Goal: Obtain resource: Obtain resource

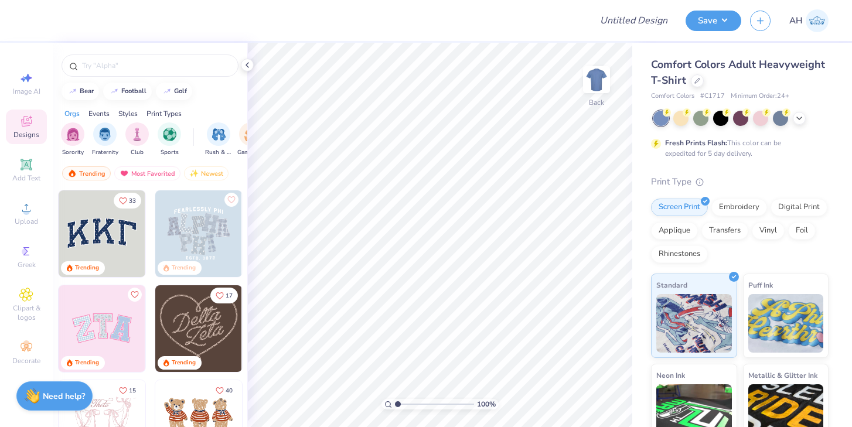
click at [693, 88] on div "Comfort Colors Adult Heavyweight T-Shirt" at bounding box center [740, 73] width 178 height 32
click at [696, 83] on div at bounding box center [697, 79] width 13 height 13
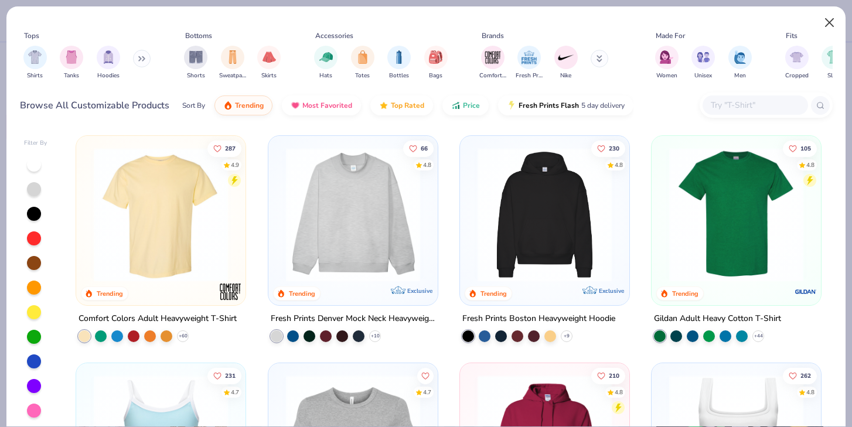
click at [825, 20] on button "Close" at bounding box center [830, 23] width 22 height 22
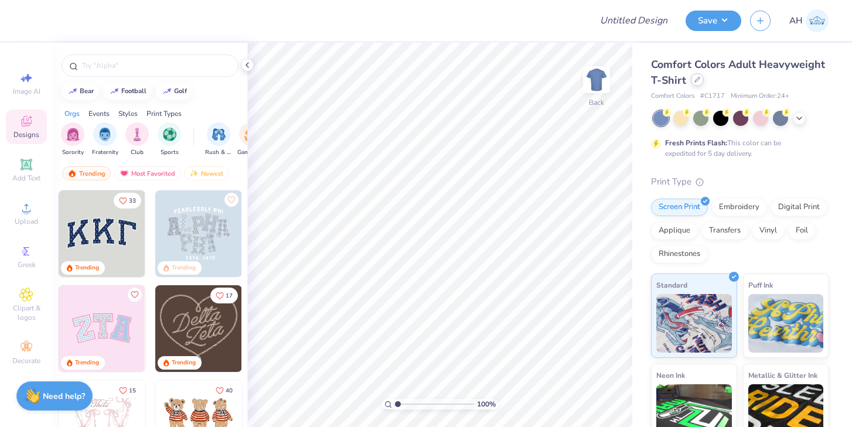
click at [699, 79] on icon at bounding box center [698, 80] width 6 height 6
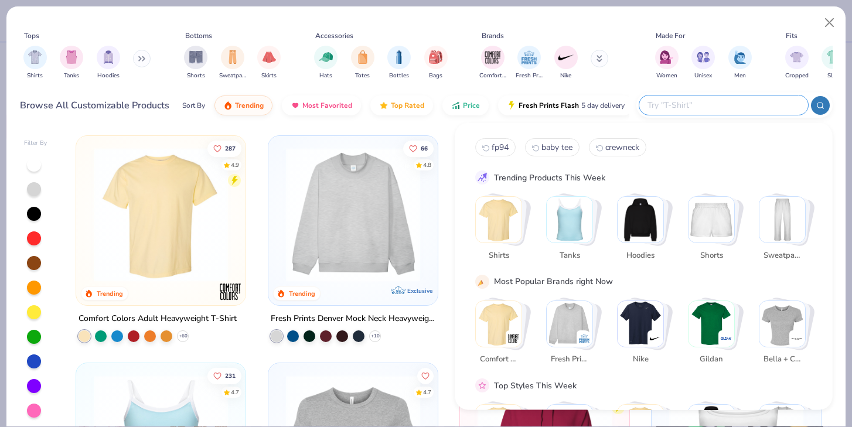
click at [764, 110] on input "text" at bounding box center [723, 104] width 154 height 13
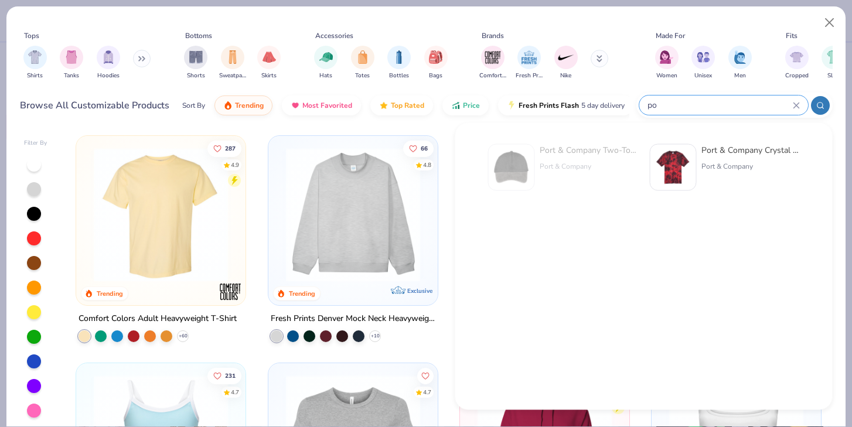
type input "p"
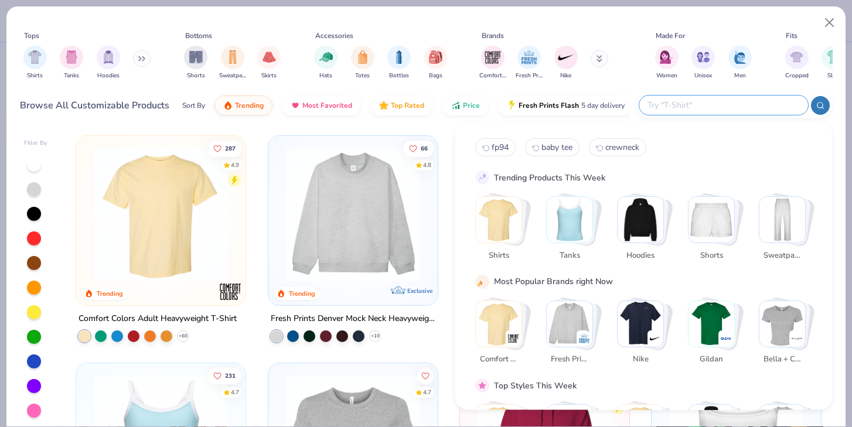
paste input "PC78H"
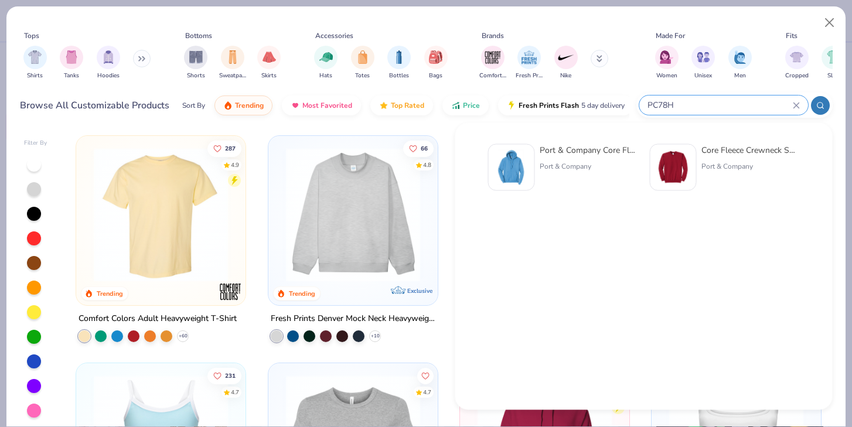
type input "PC78H"
click at [527, 169] on img at bounding box center [512, 167] width 36 height 36
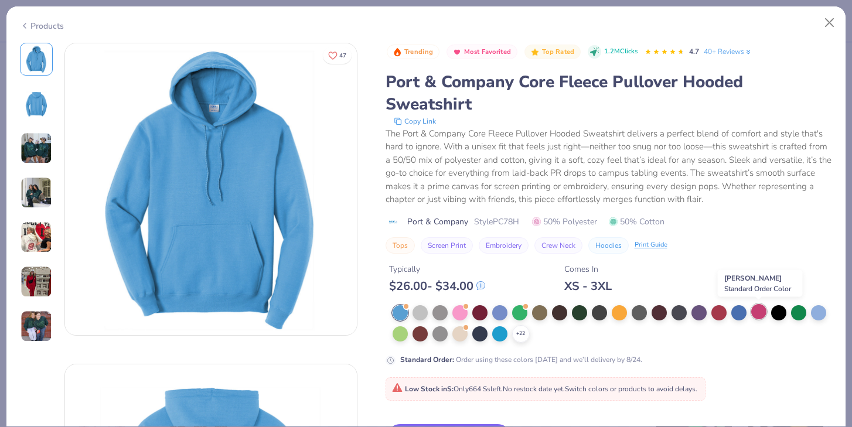
click at [752, 309] on div at bounding box center [758, 311] width 15 height 15
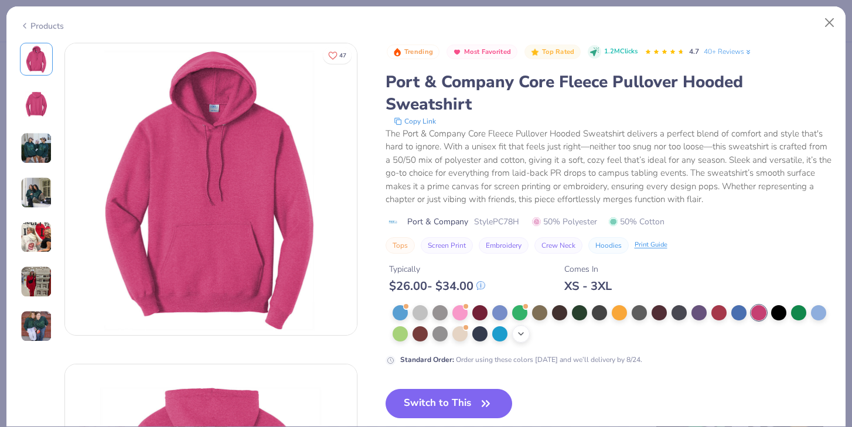
click at [515, 328] on div "+ 22" at bounding box center [521, 334] width 18 height 18
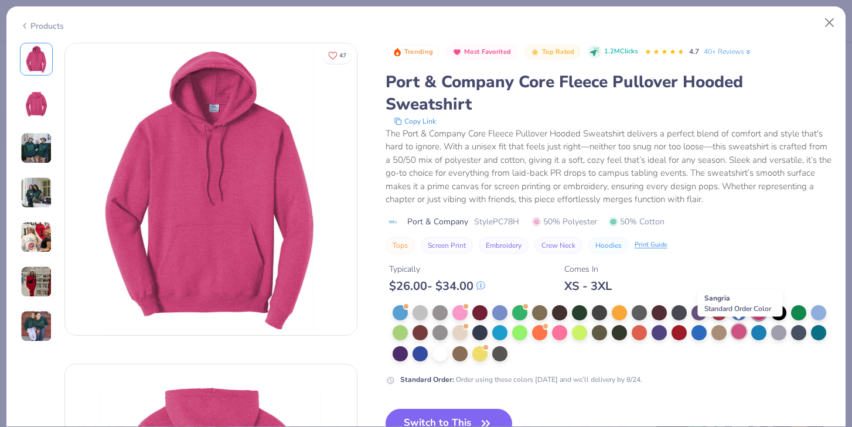
click at [738, 333] on div at bounding box center [738, 331] width 15 height 15
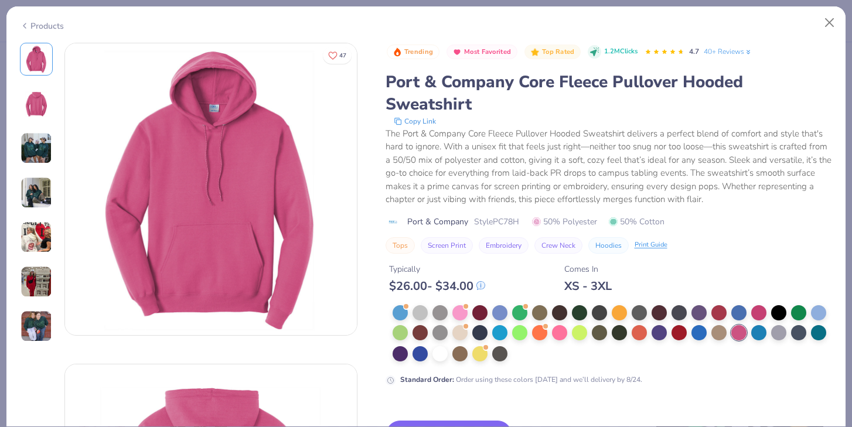
click at [416, 122] on button "Copy Link" at bounding box center [414, 121] width 49 height 12
click at [830, 22] on button "Close" at bounding box center [830, 23] width 22 height 22
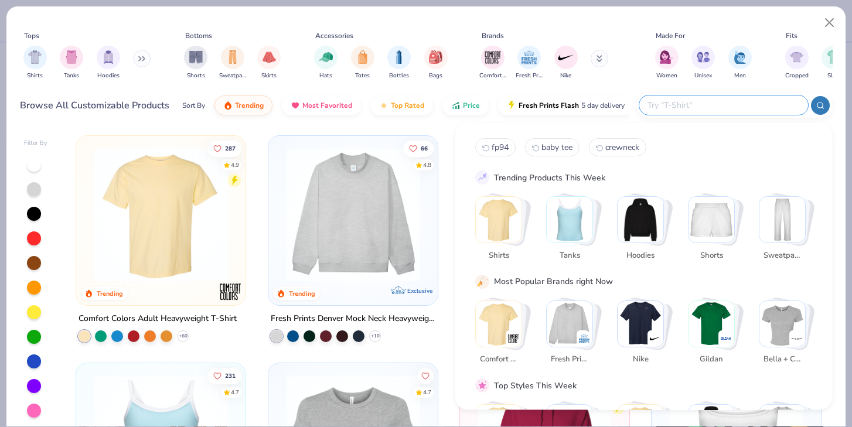
click at [739, 106] on input "text" at bounding box center [723, 104] width 154 height 13
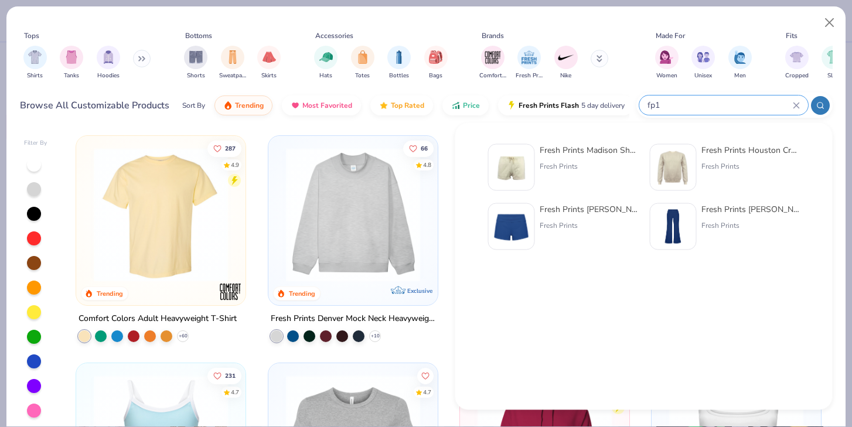
type input "fp1"
click at [518, 170] on img at bounding box center [512, 167] width 36 height 36
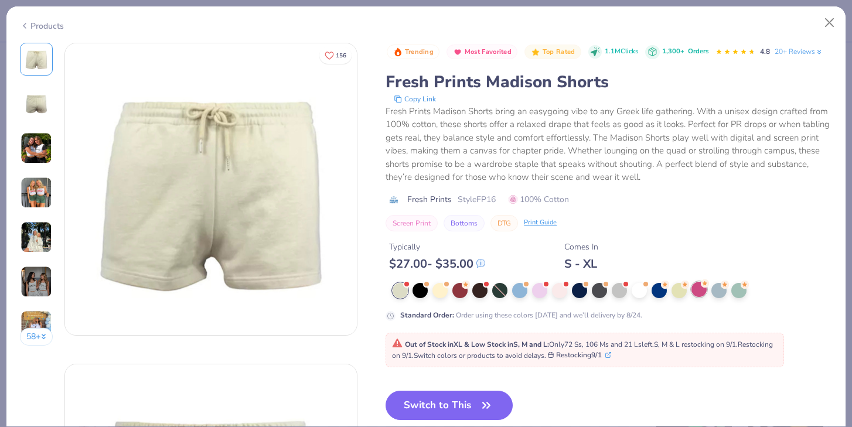
click at [699, 292] on div at bounding box center [699, 289] width 15 height 15
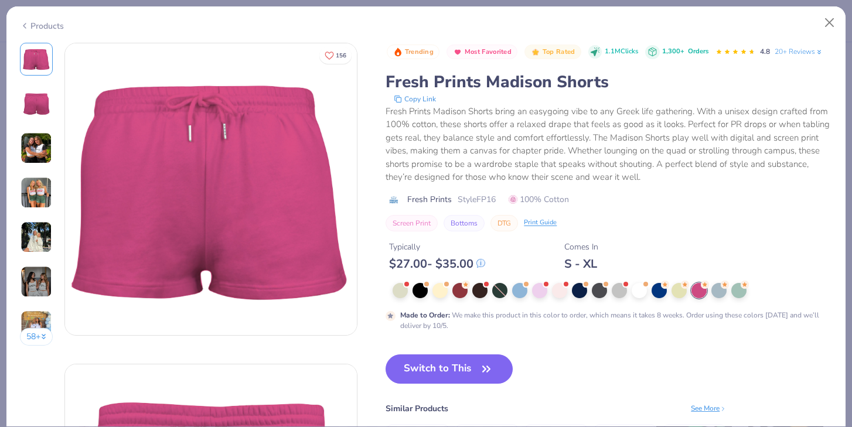
click at [411, 101] on button "Copy Link" at bounding box center [414, 99] width 49 height 12
